Goal: Information Seeking & Learning: Check status

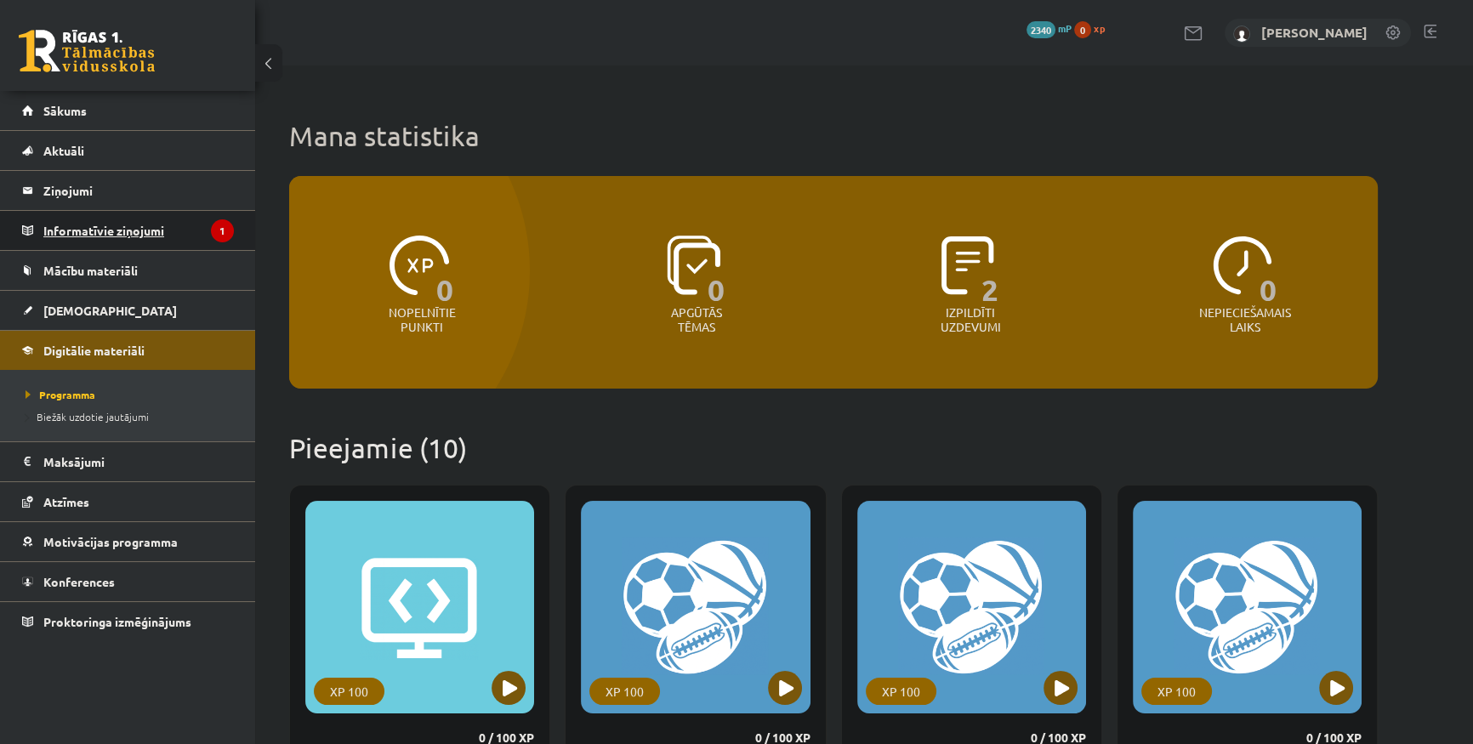
click at [199, 235] on legend "Informatīvie ziņojumi 1" at bounding box center [138, 230] width 191 height 39
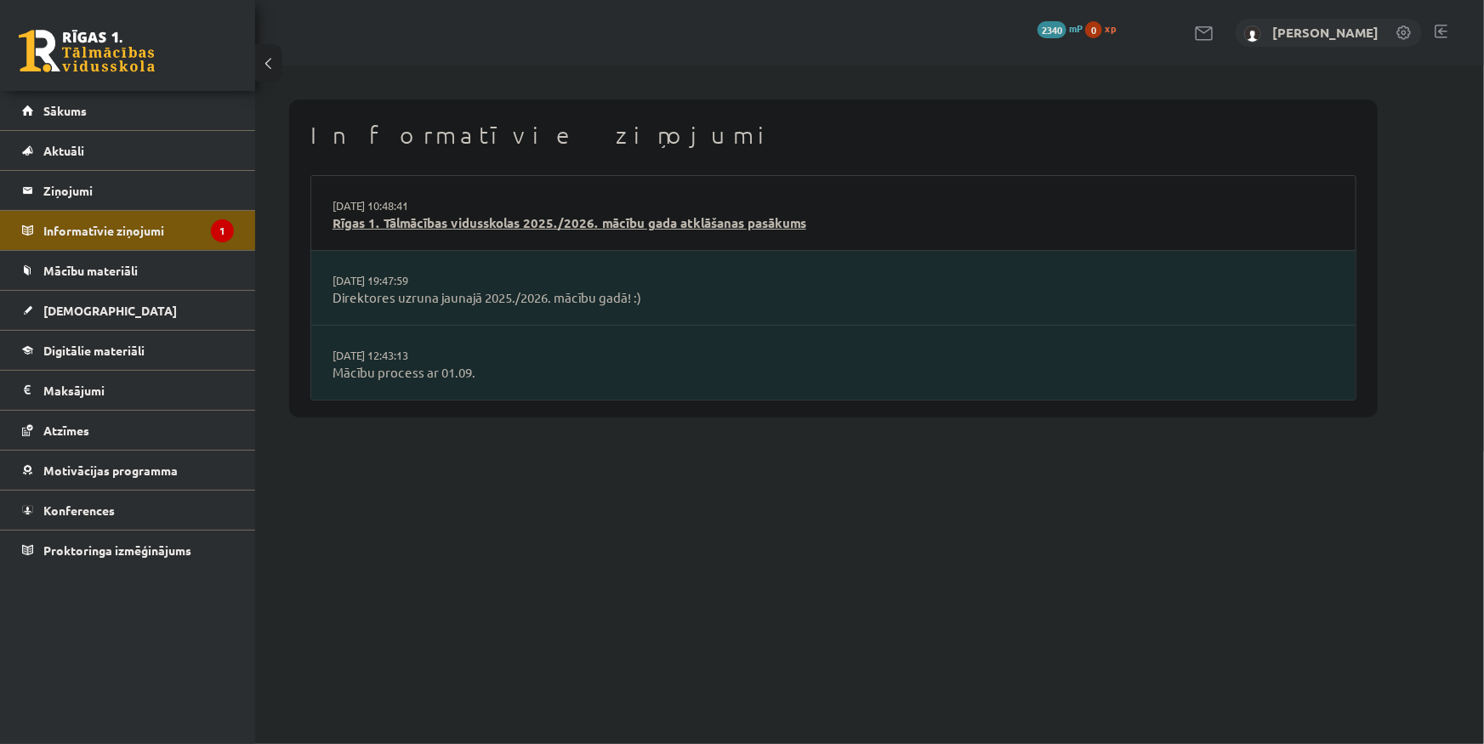
click at [715, 215] on link "Rīgas 1. Tālmācības vidusskolas 2025./2026. mācību gada atklāšanas pasākums" at bounding box center [834, 224] width 1002 height 20
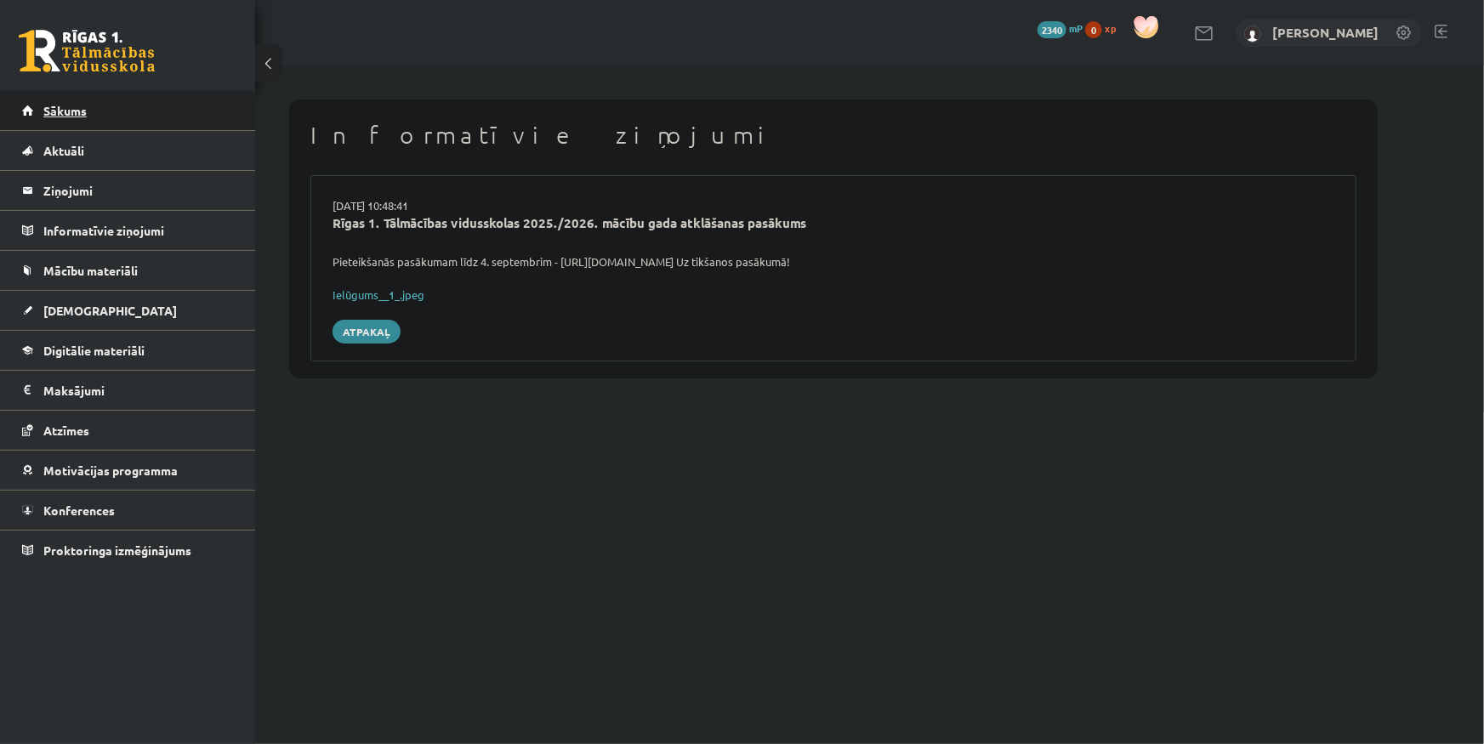
click at [71, 121] on link "Sākums" at bounding box center [128, 110] width 212 height 39
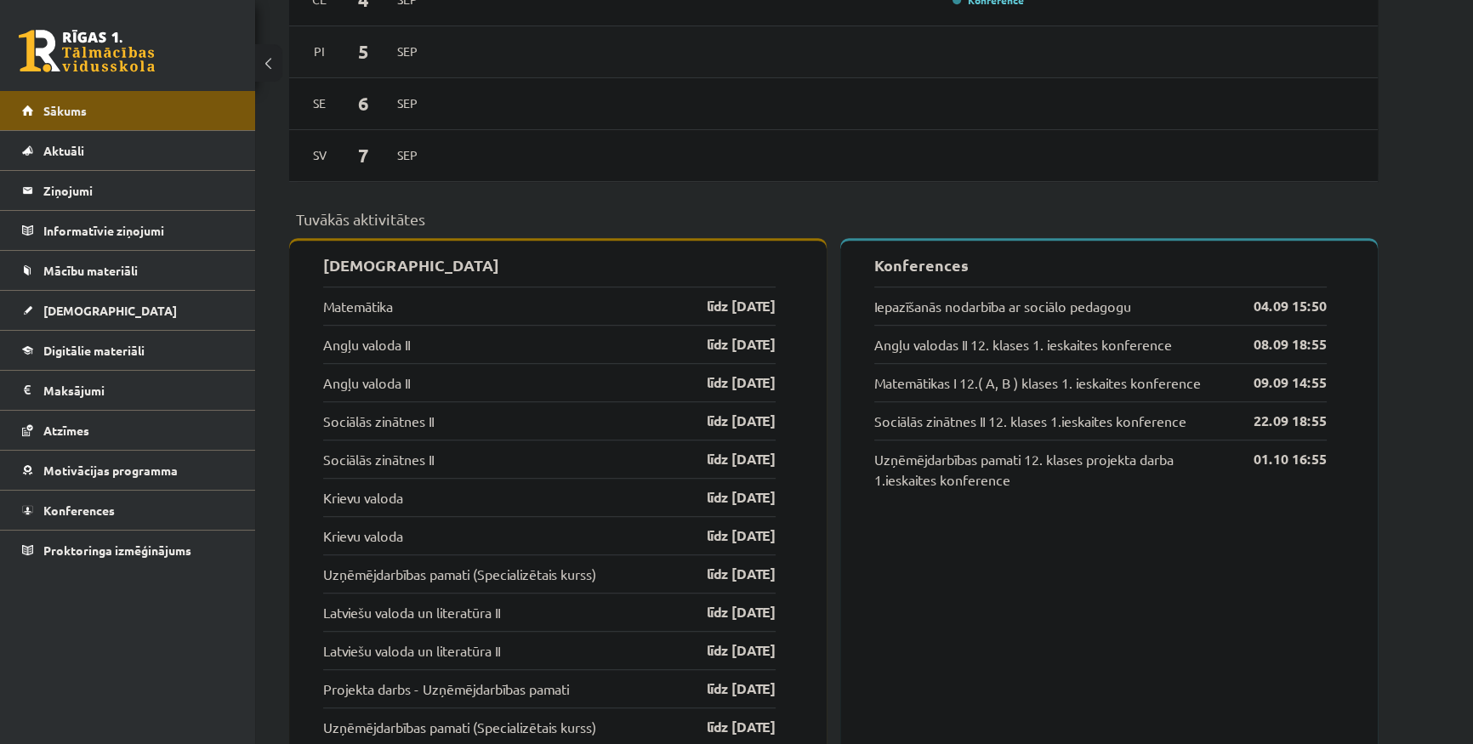
scroll to position [1237, 0]
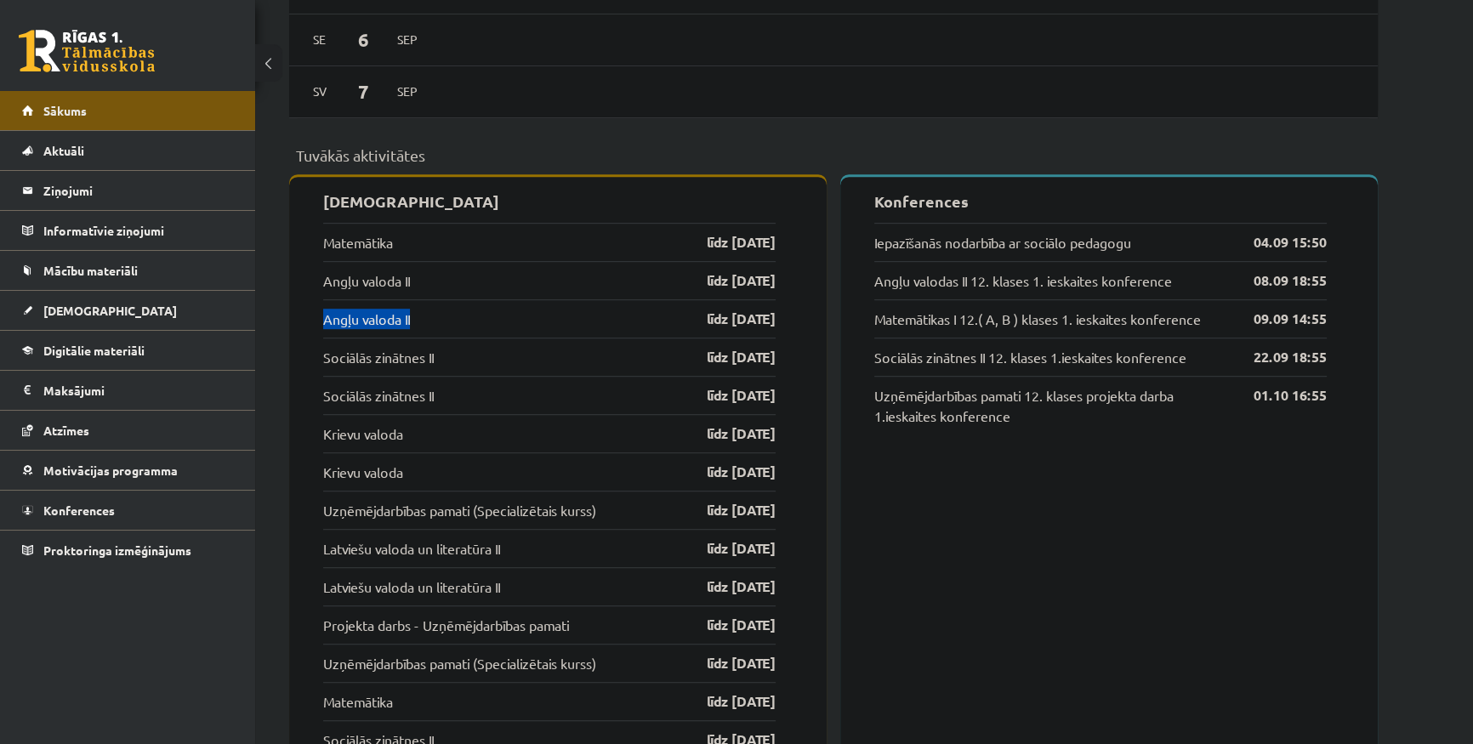
drag, startPoint x: 424, startPoint y: 323, endPoint x: 293, endPoint y: 327, distance: 131.9
click at [378, 323] on link "Angļu valoda II" at bounding box center [366, 319] width 87 height 20
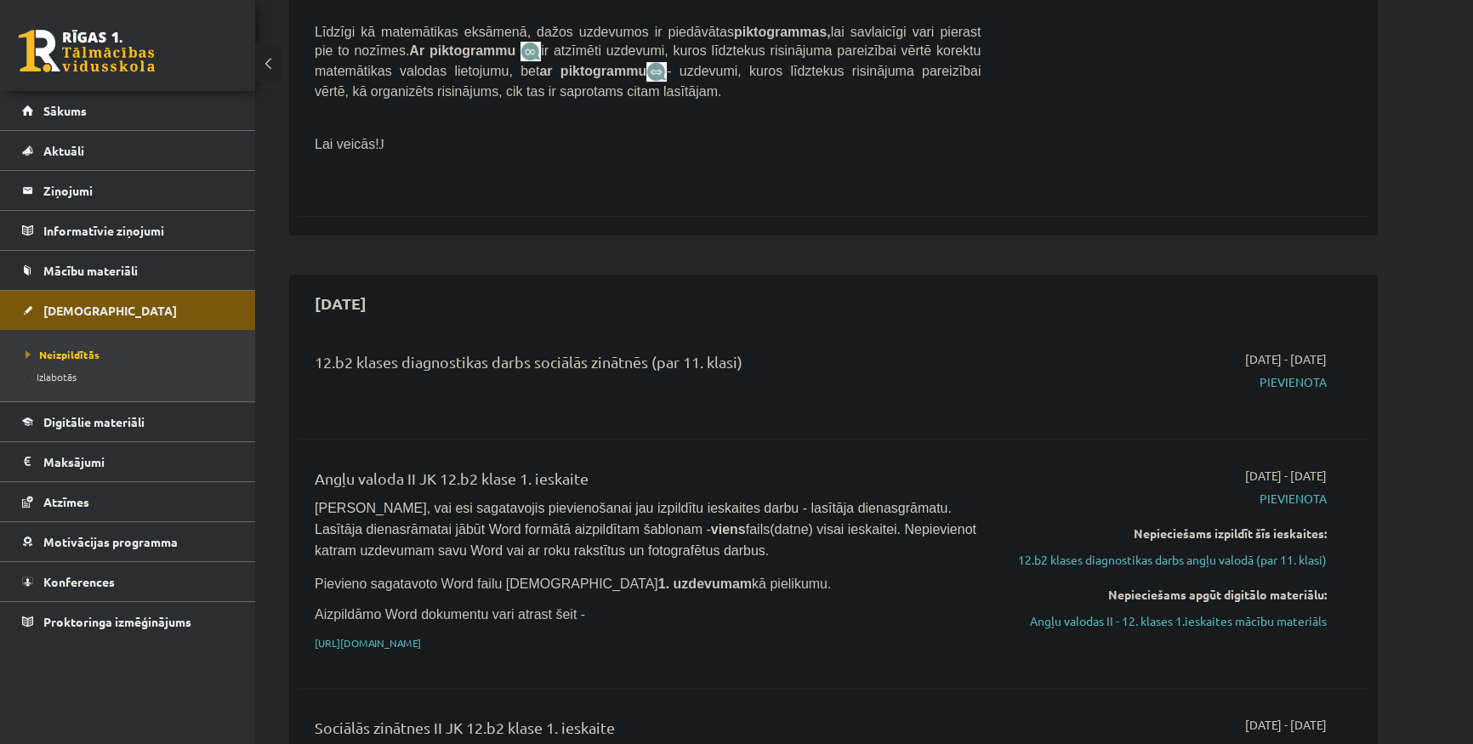
scroll to position [927, 0]
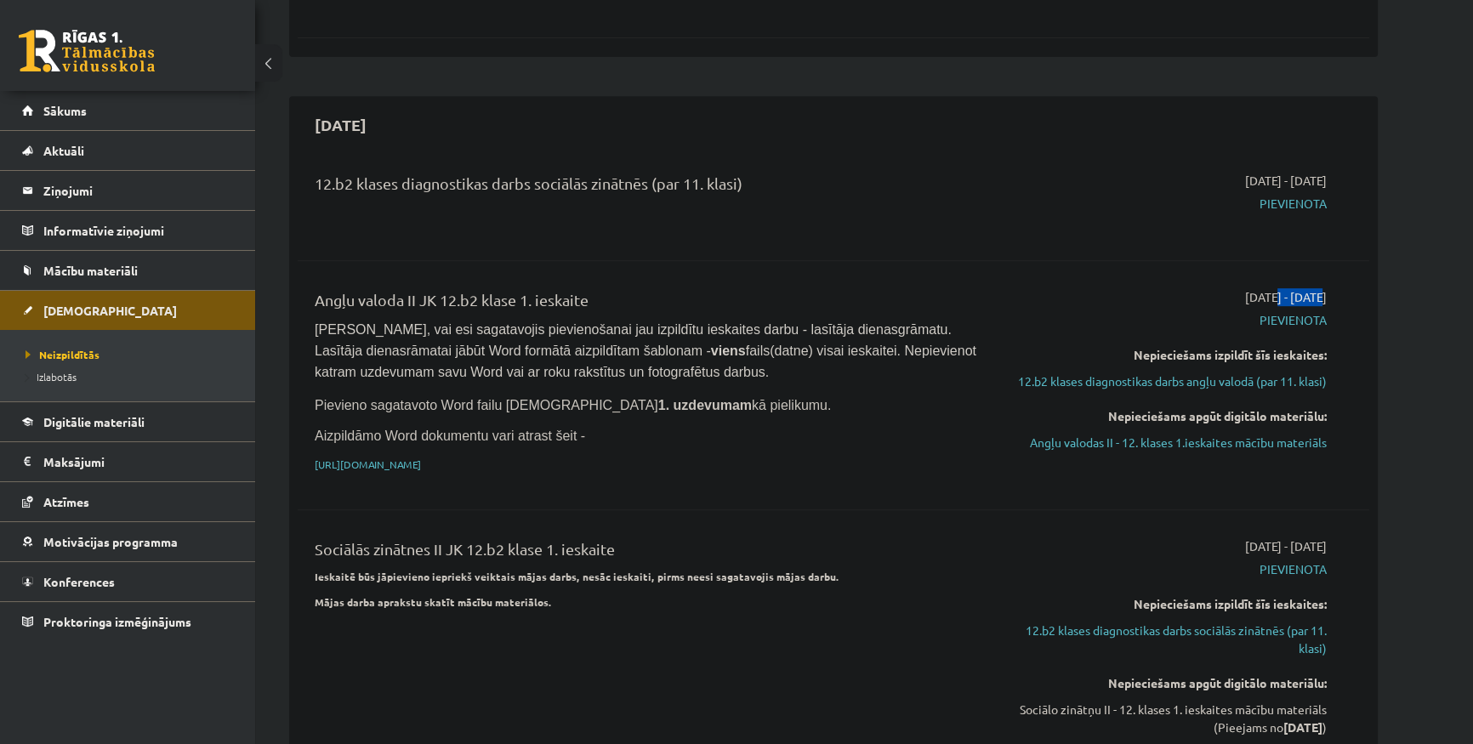
drag, startPoint x: 1221, startPoint y: 259, endPoint x: 1265, endPoint y: 265, distance: 44.6
click at [1265, 288] on span "2025-09-01 - 2025-09-30" at bounding box center [1286, 297] width 82 height 18
click at [1262, 288] on span "2025-09-01 - 2025-09-30" at bounding box center [1286, 297] width 82 height 18
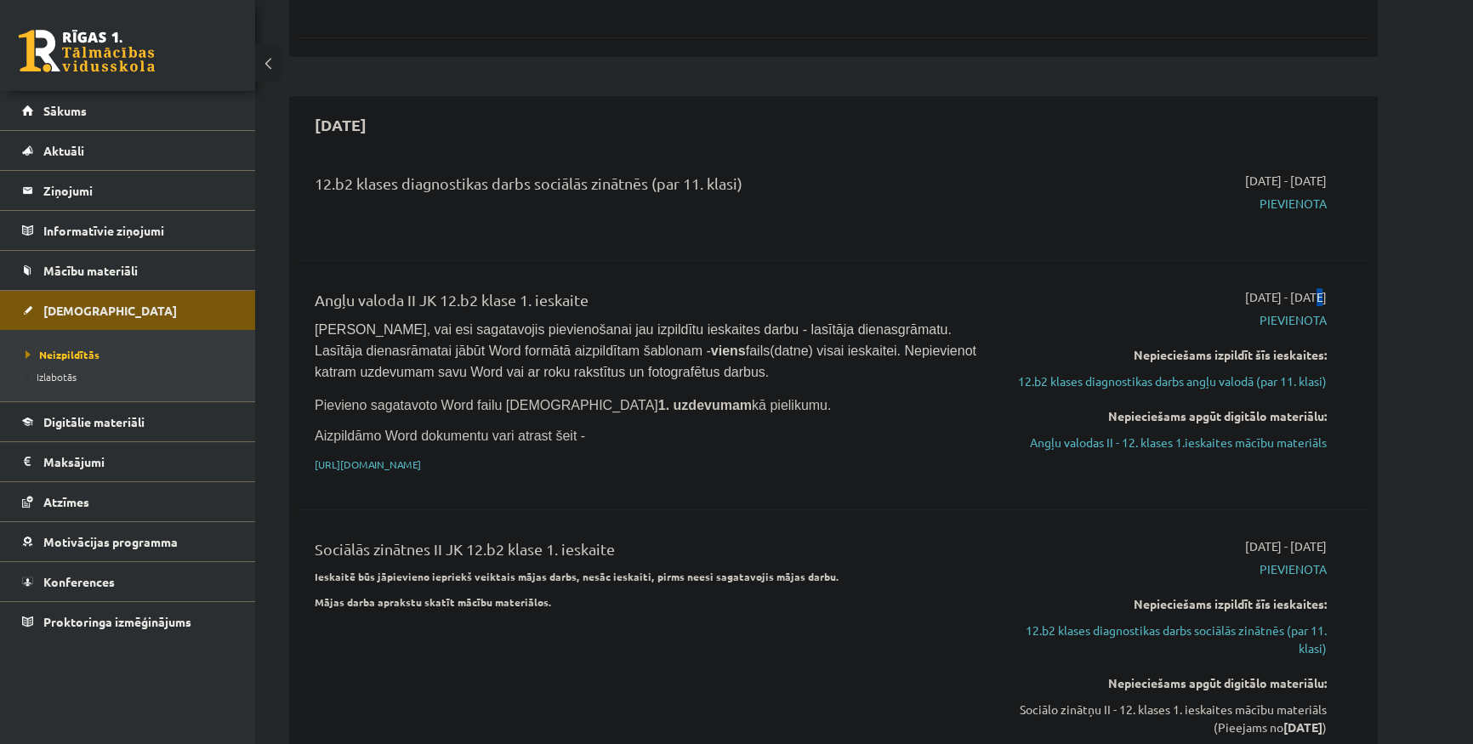
click at [1262, 288] on span "2025-09-01 - 2025-09-30" at bounding box center [1286, 297] width 82 height 18
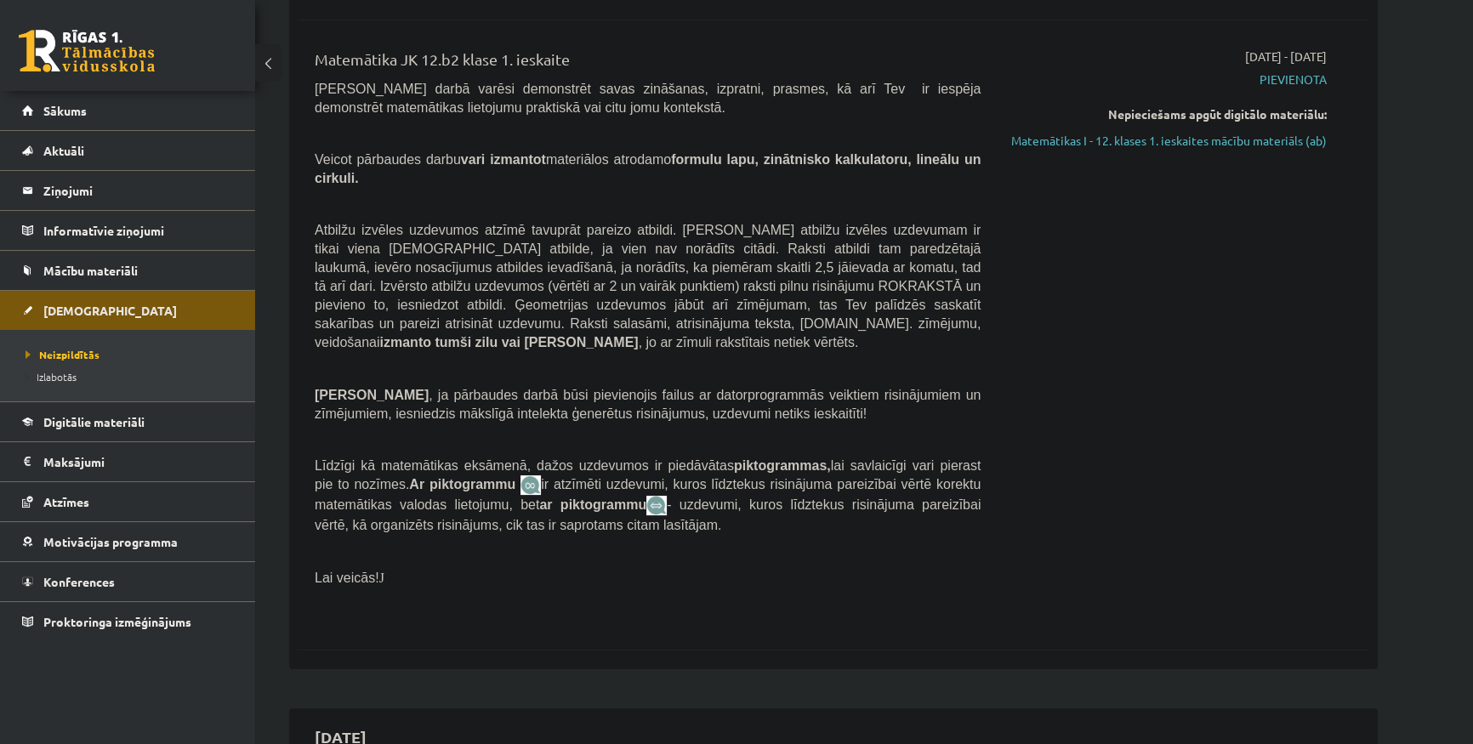
scroll to position [231, 0]
